Goal: Task Accomplishment & Management: Manage account settings

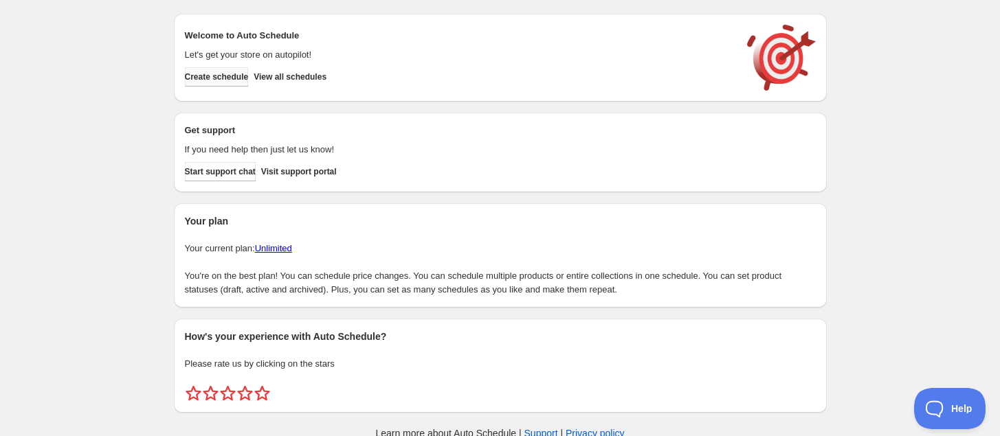
click at [245, 74] on span "Create schedule" at bounding box center [217, 76] width 64 height 11
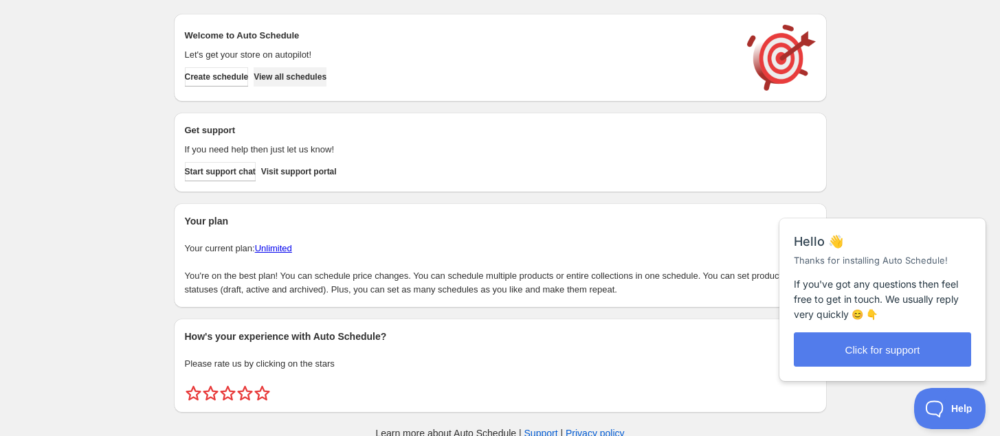
click at [326, 76] on span "View all schedules" at bounding box center [290, 76] width 73 height 11
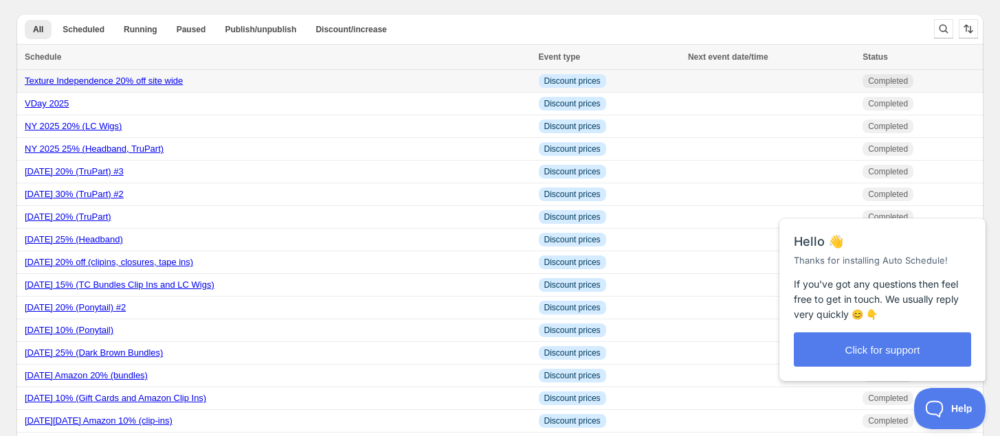
click at [155, 79] on link "Texture Independence 20% off site wide" at bounding box center [104, 81] width 158 height 10
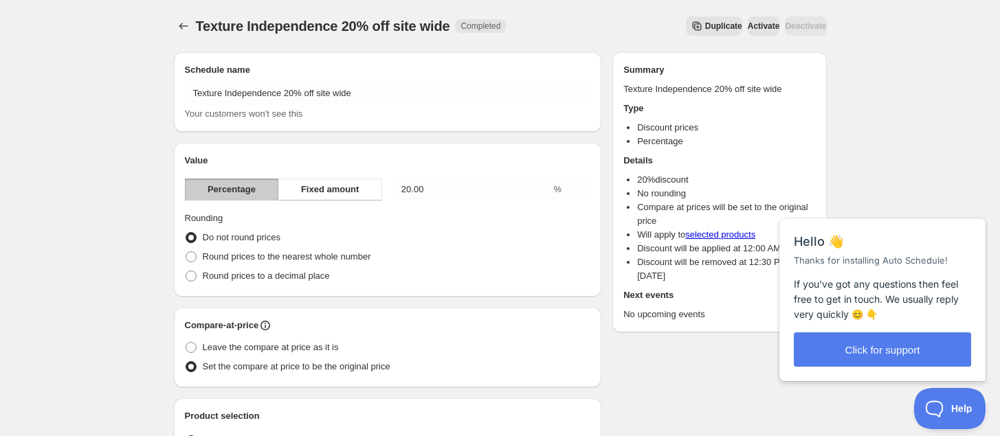
click at [705, 24] on span "Duplicate" at bounding box center [723, 26] width 37 height 11
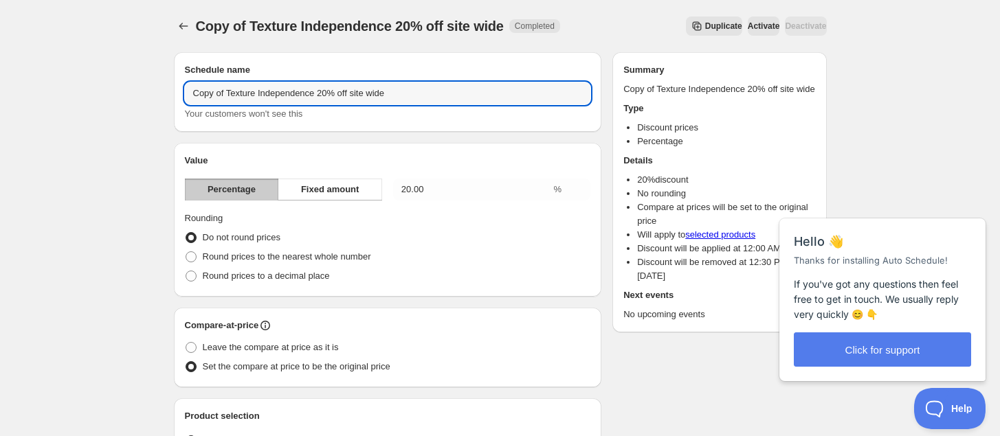
drag, startPoint x: 313, startPoint y: 95, endPoint x: 104, endPoint y: 105, distance: 209.1
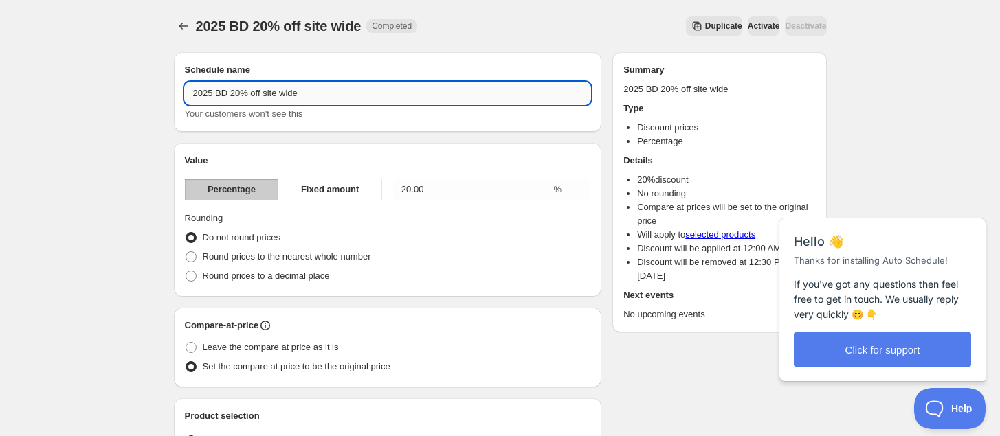
click at [212, 90] on input "2025 BD 20% off site wide" at bounding box center [388, 93] width 406 height 22
type input "2025 PK BD 20% off site wide"
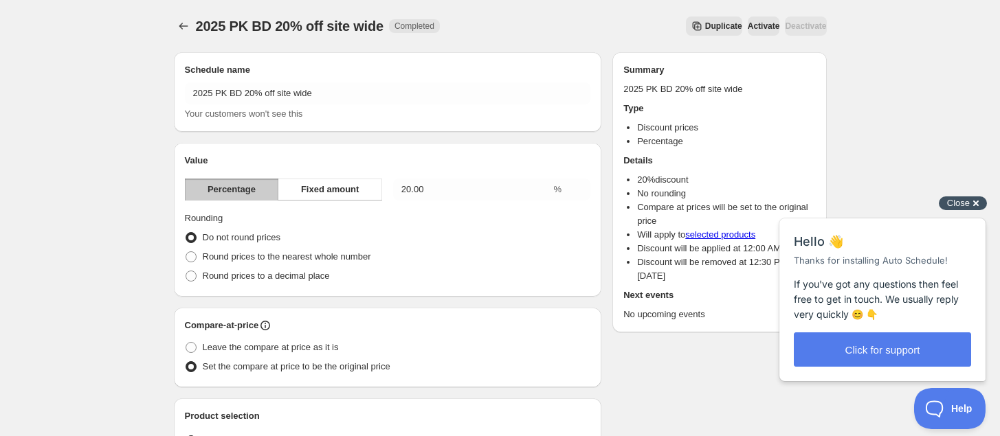
click at [977, 203] on div "Close cross-small" at bounding box center [962, 203] width 48 height 14
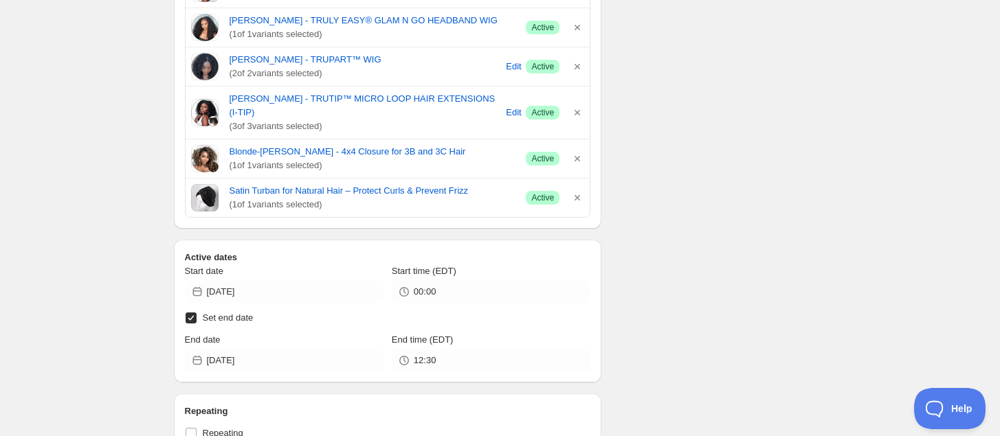
scroll to position [3564, 0]
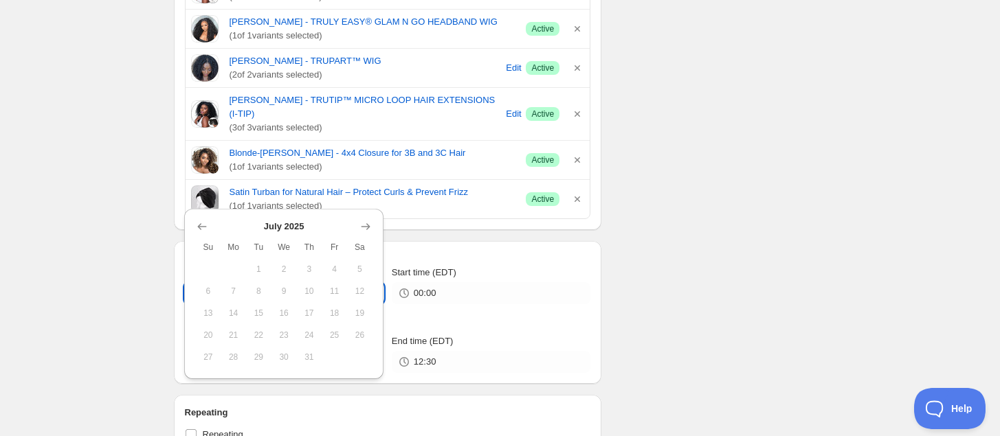
click at [285, 282] on input "2025-07-04" at bounding box center [295, 293] width 177 height 22
click at [374, 227] on div "July 2025 Su Mo Tu We Th Fr Sa 1 2 3 4 5 6 7 8 9 10 11 12 13 14 15 16 17 18 19 …" at bounding box center [283, 294] width 199 height 170
click at [370, 227] on icon "Show next month, August 2025" at bounding box center [366, 227] width 14 height 14
drag, startPoint x: 727, startPoint y: 233, endPoint x: 713, endPoint y: 232, distance: 13.8
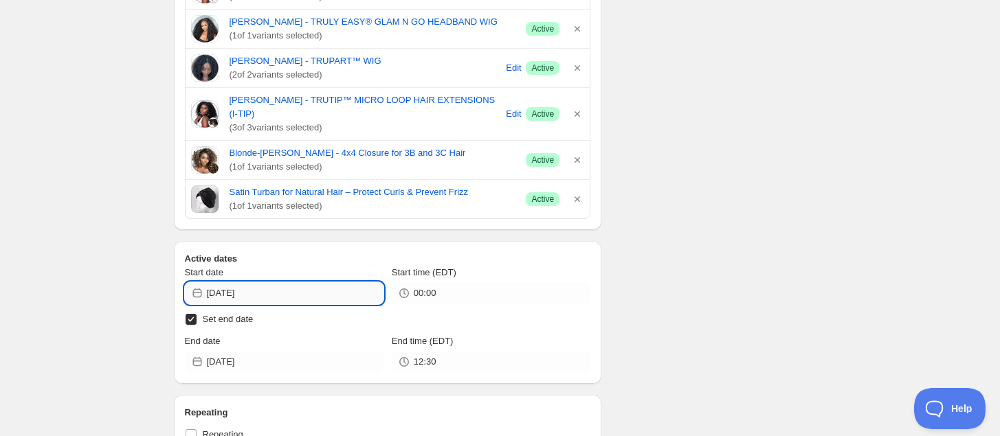
click at [310, 282] on input "2025-07-04" at bounding box center [295, 293] width 177 height 22
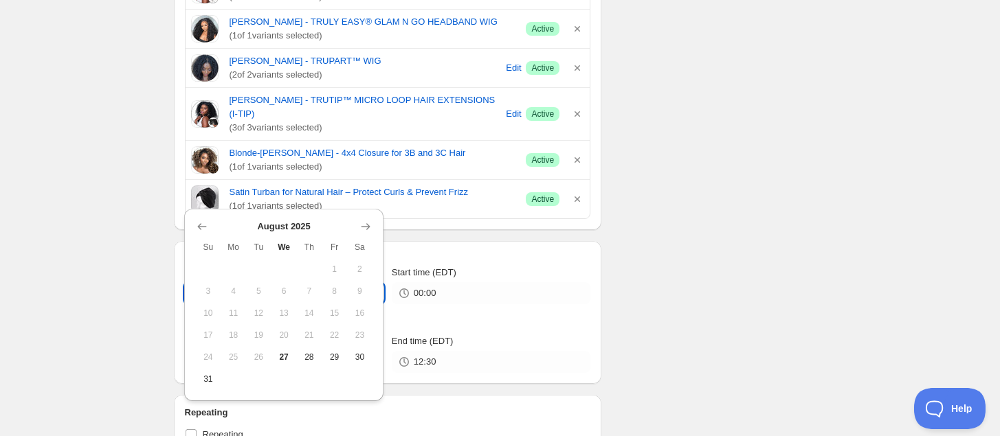
click at [311, 357] on span "28" at bounding box center [309, 357] width 14 height 11
type input "2025-08-28"
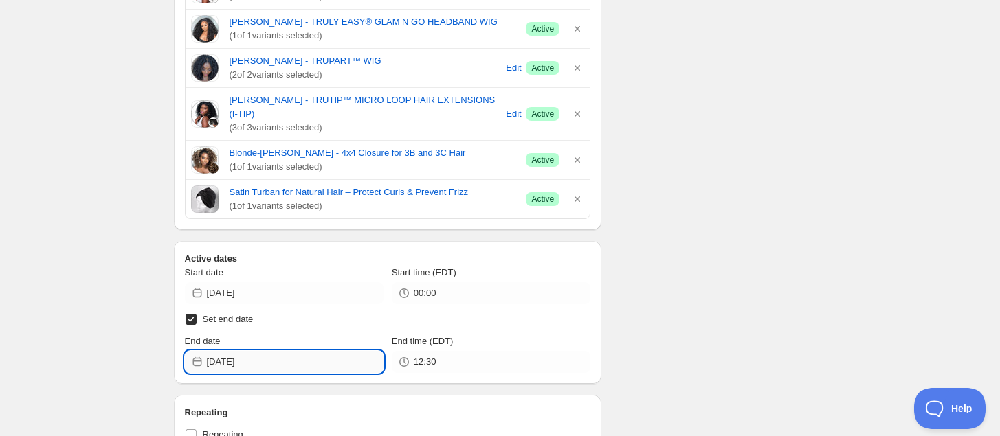
click at [324, 351] on input "2025-08-27" at bounding box center [295, 362] width 177 height 22
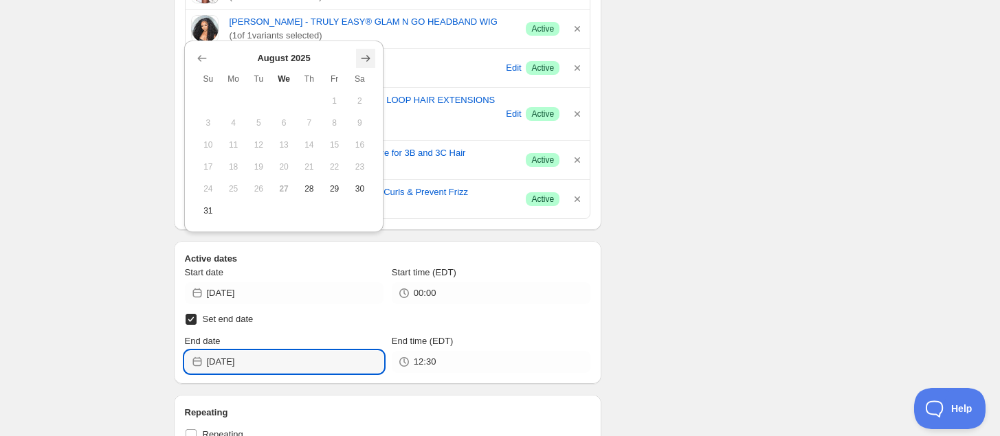
click at [368, 55] on icon "Show next month, September 2025" at bounding box center [366, 59] width 14 height 14
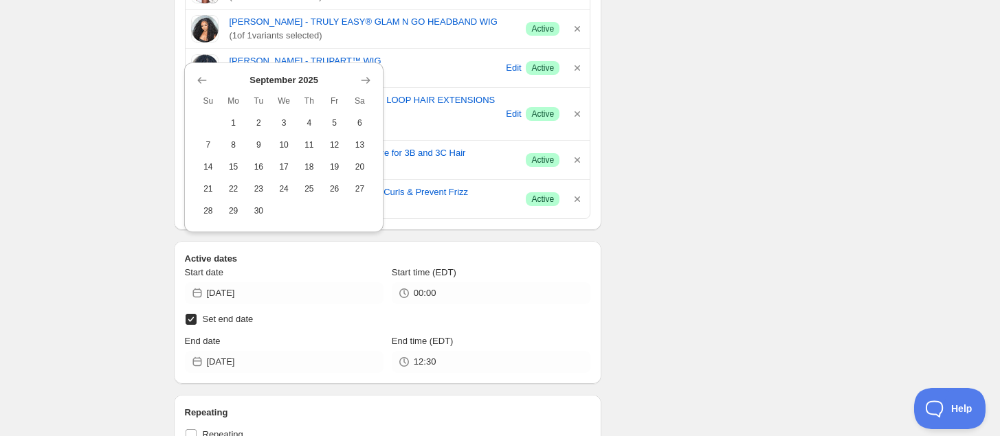
click at [267, 124] on button "2" at bounding box center [258, 123] width 25 height 22
type input "2025-09-02"
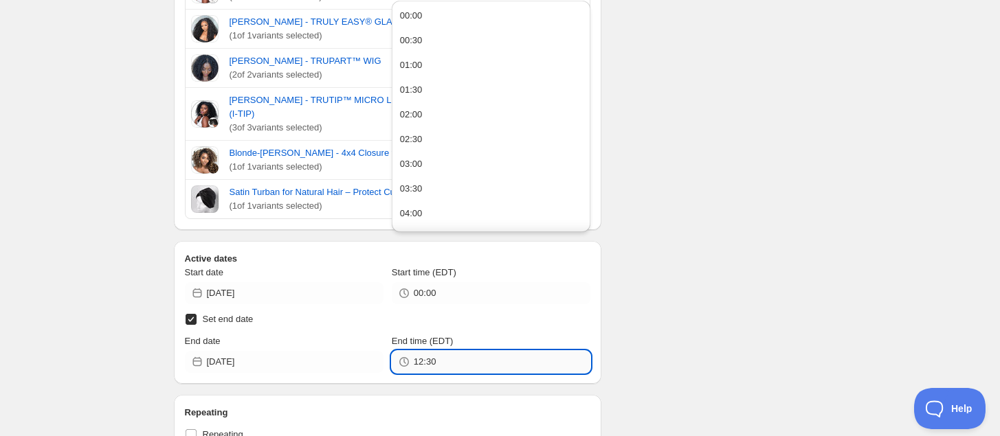
click at [442, 351] on input "12:30" at bounding box center [502, 362] width 177 height 22
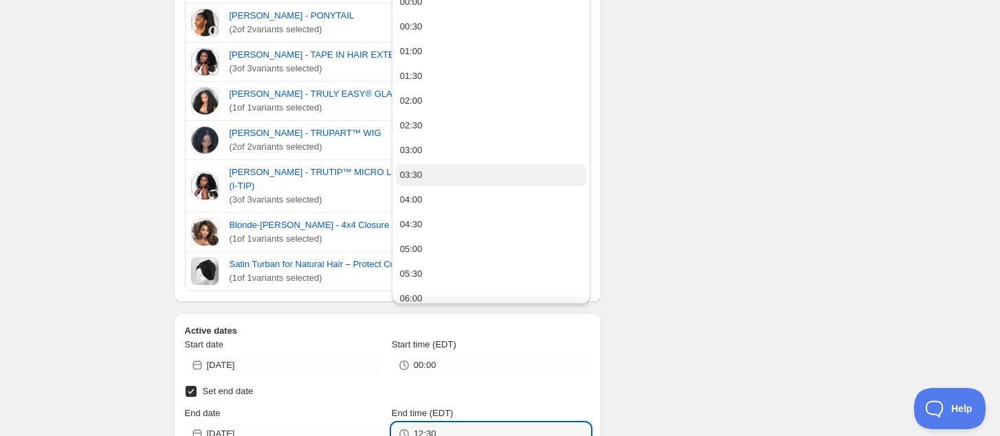
scroll to position [3478, 0]
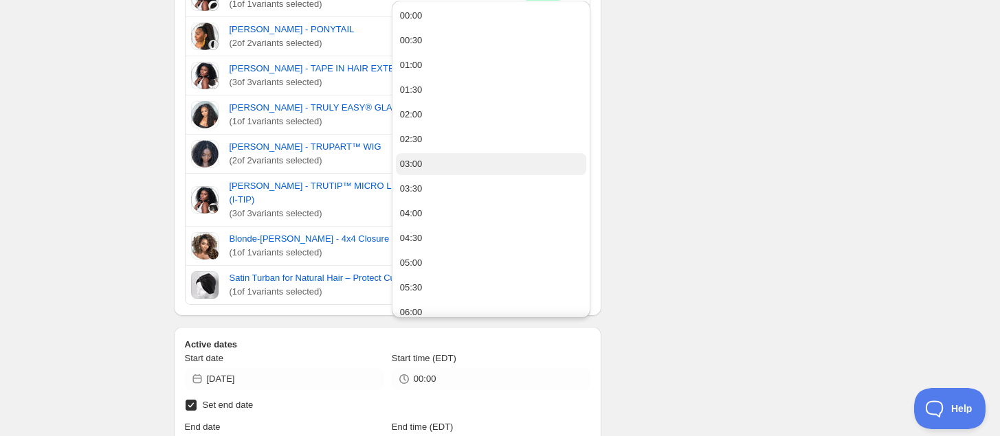
click at [445, 163] on button "03:00" at bounding box center [491, 164] width 190 height 22
type input "03:00"
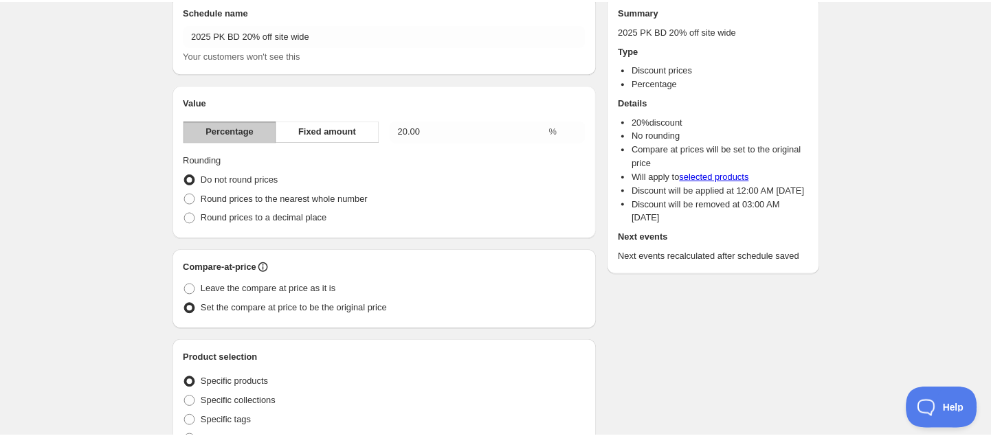
scroll to position [0, 0]
